Goal: Navigation & Orientation: Find specific page/section

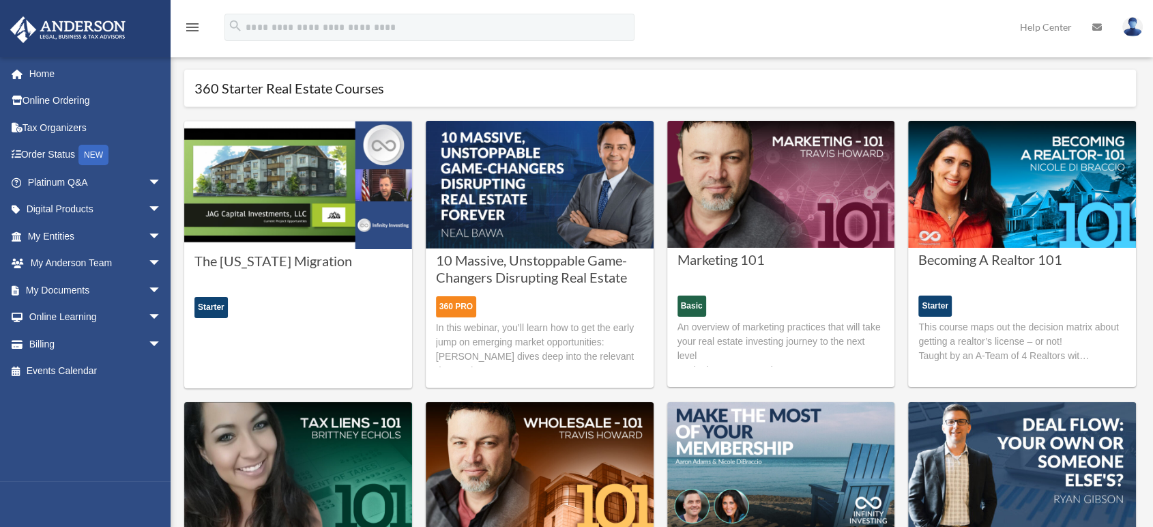
click at [70, 218] on link "Digital Products arrow_drop_down" at bounding box center [96, 209] width 173 height 27
